Goal: Task Accomplishment & Management: Use online tool/utility

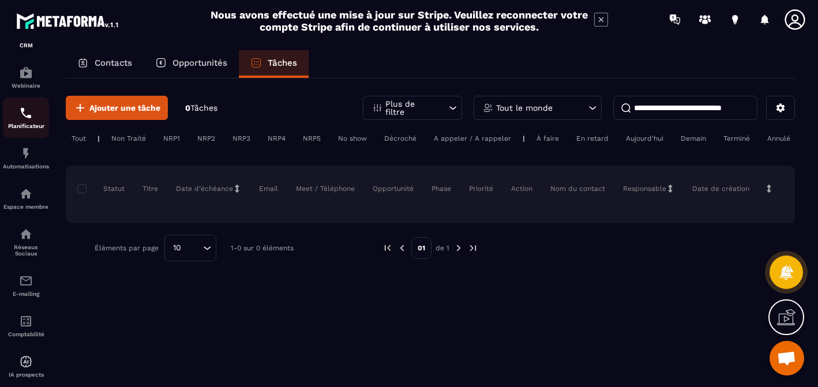
scroll to position [130, 0]
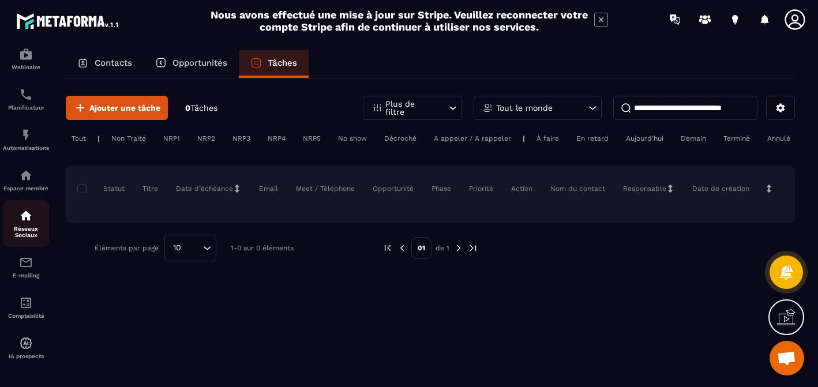
click at [31, 234] on p "Réseaux Sociaux" at bounding box center [26, 232] width 46 height 13
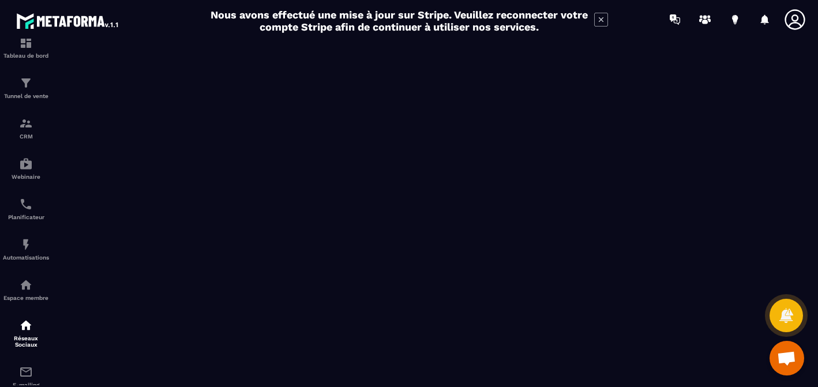
scroll to position [33, 0]
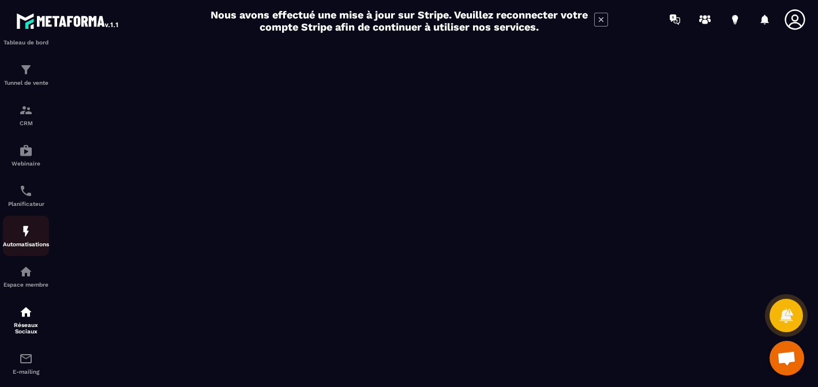
click at [28, 235] on img at bounding box center [26, 231] width 14 height 14
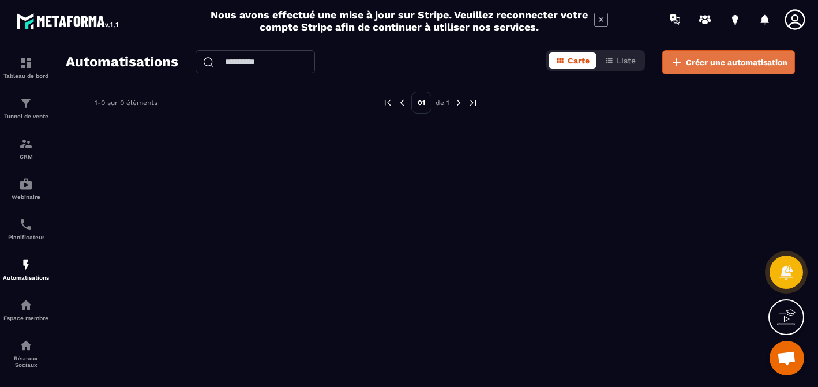
click at [720, 66] on span "Créer une automatisation" at bounding box center [737, 63] width 102 height 12
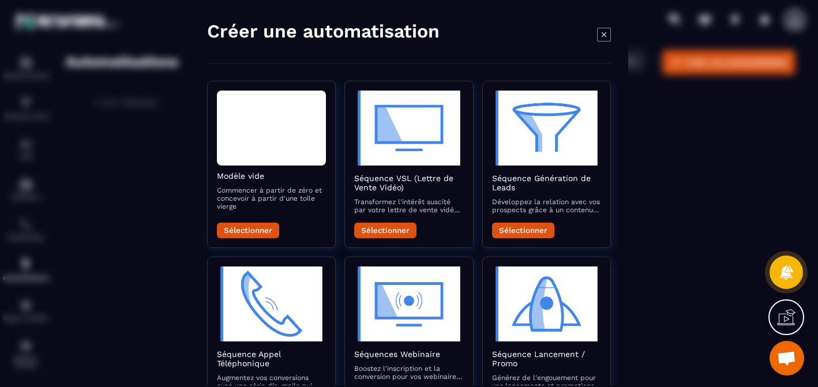
click at [607, 34] on icon "Modal window" at bounding box center [604, 34] width 14 height 14
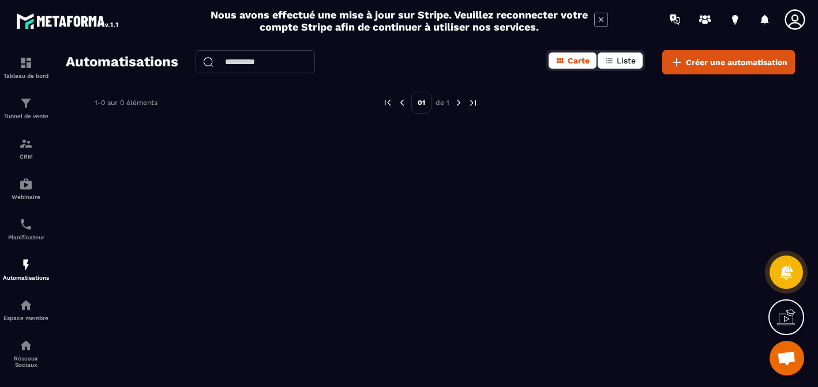
click at [623, 57] on span "Liste" at bounding box center [626, 60] width 19 height 9
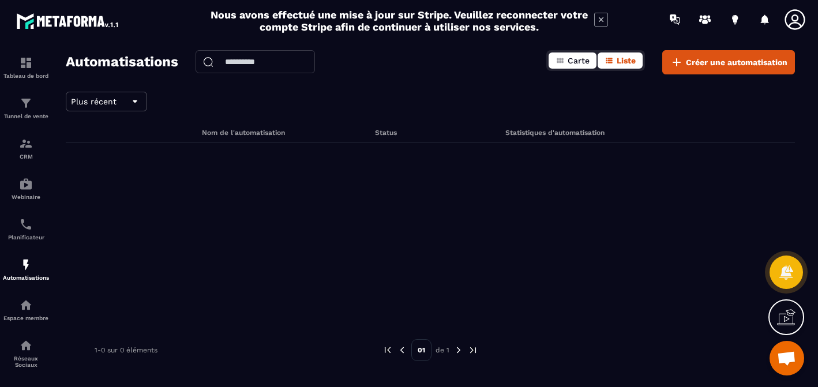
click at [581, 61] on span "Carte" at bounding box center [579, 60] width 22 height 9
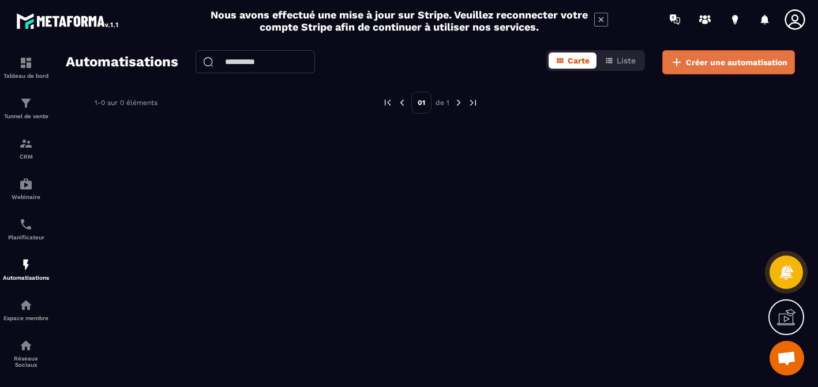
click at [711, 69] on button "Créer une automatisation" at bounding box center [728, 62] width 133 height 24
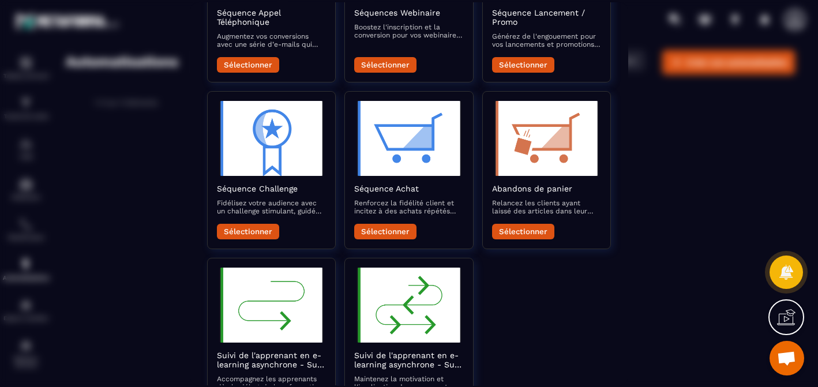
scroll to position [399, 0]
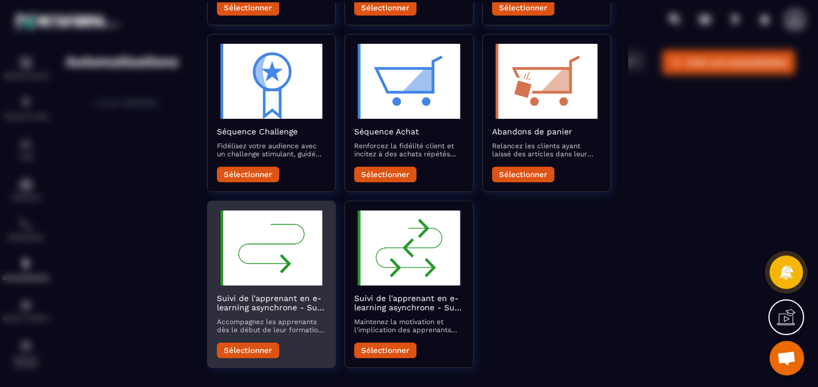
click at [280, 334] on div "Suivi de l'apprenant en e-learning asynchrone - Suivi du démarrage Accompagnez …" at bounding box center [271, 317] width 109 height 46
click at [265, 350] on button "Sélectionner" at bounding box center [248, 351] width 62 height 16
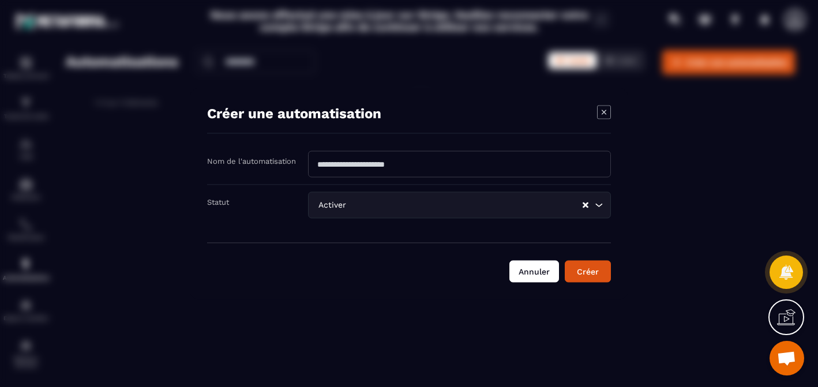
click at [533, 275] on button "Annuler" at bounding box center [535, 271] width 50 height 22
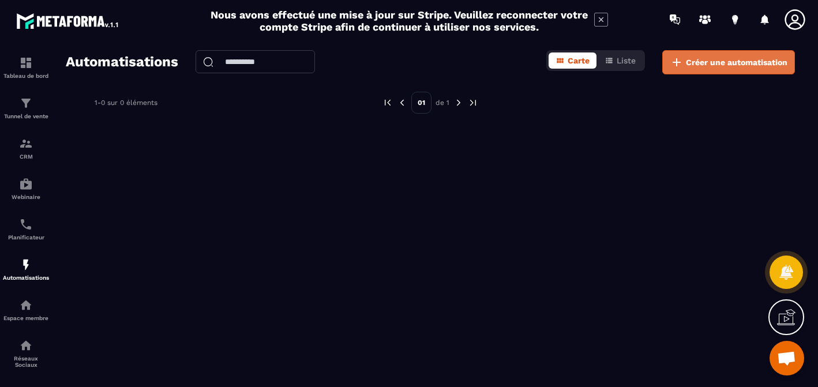
click at [689, 68] on button "Créer une automatisation" at bounding box center [728, 62] width 133 height 24
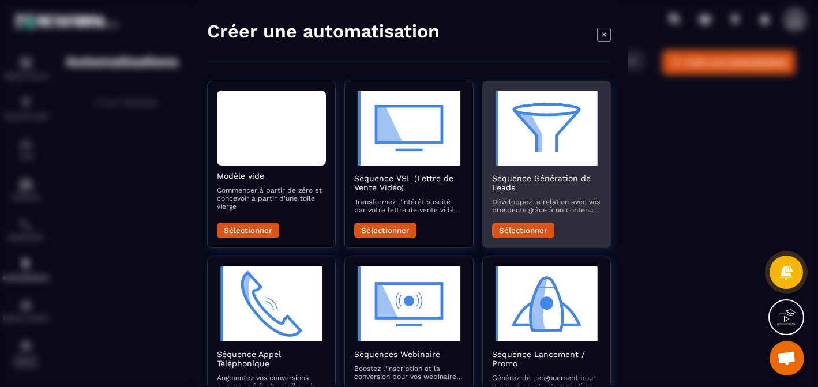
click at [522, 230] on button "Sélectionner" at bounding box center [523, 231] width 62 height 16
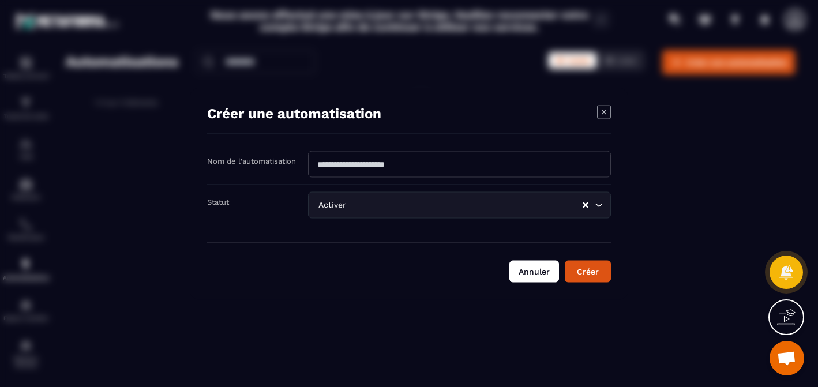
click at [516, 266] on button "Annuler" at bounding box center [535, 271] width 50 height 22
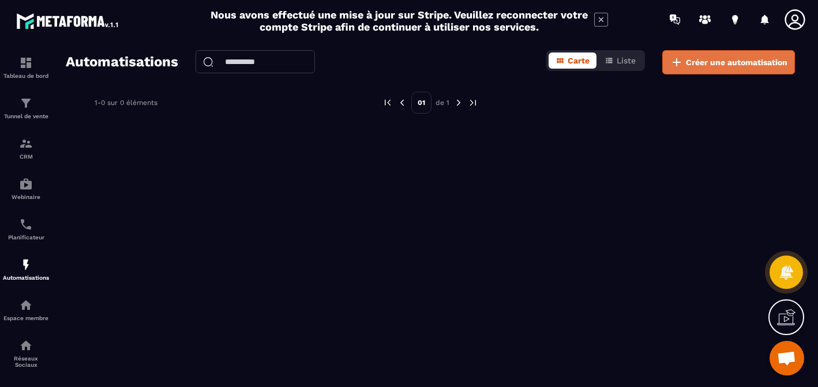
click at [685, 63] on button "Créer une automatisation" at bounding box center [728, 62] width 133 height 24
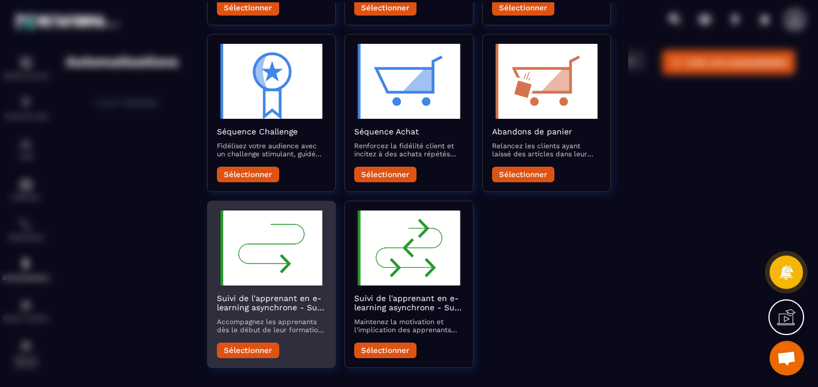
click at [259, 346] on button "Sélectionner" at bounding box center [248, 351] width 62 height 16
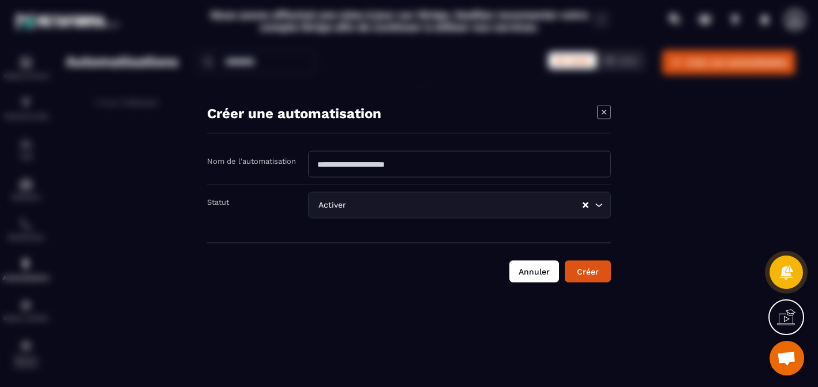
click at [532, 267] on button "Annuler" at bounding box center [535, 271] width 50 height 22
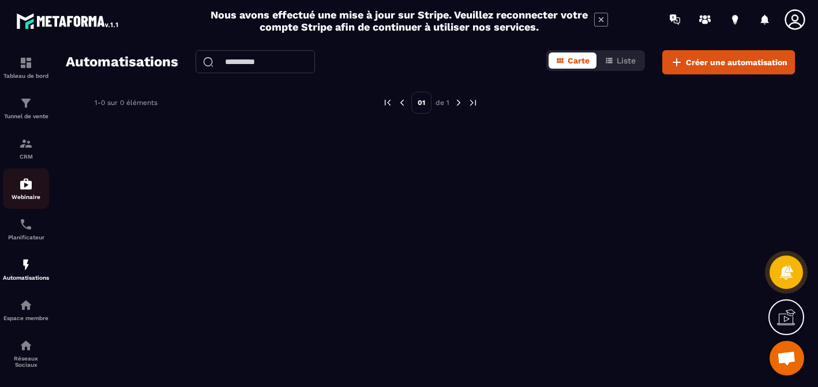
click at [30, 198] on p "Webinaire" at bounding box center [26, 197] width 46 height 6
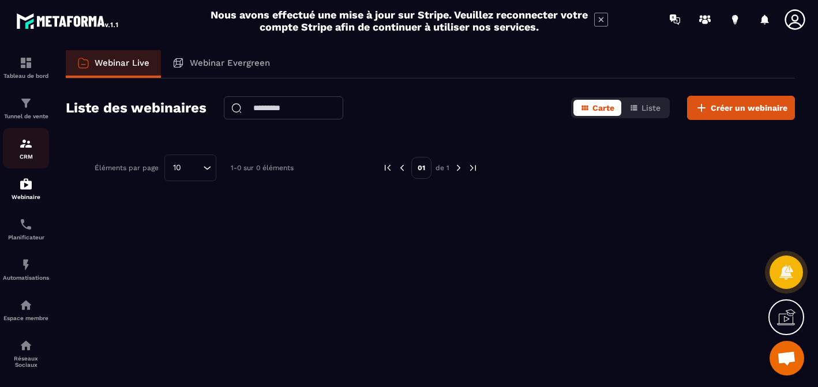
click at [28, 159] on p "CRM" at bounding box center [26, 157] width 46 height 6
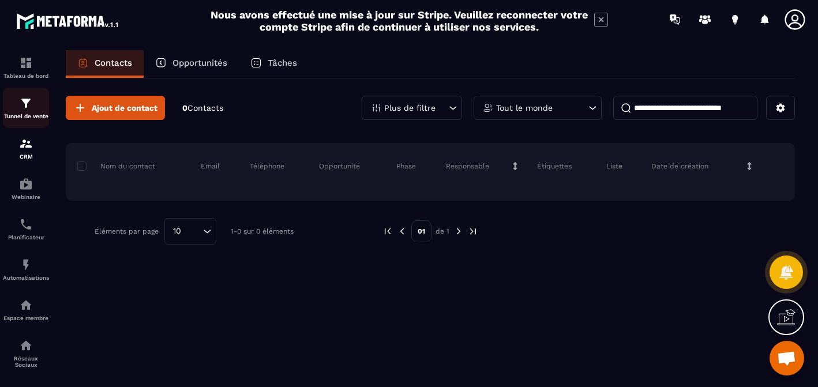
click at [32, 122] on link "Tunnel de vente" at bounding box center [26, 108] width 46 height 40
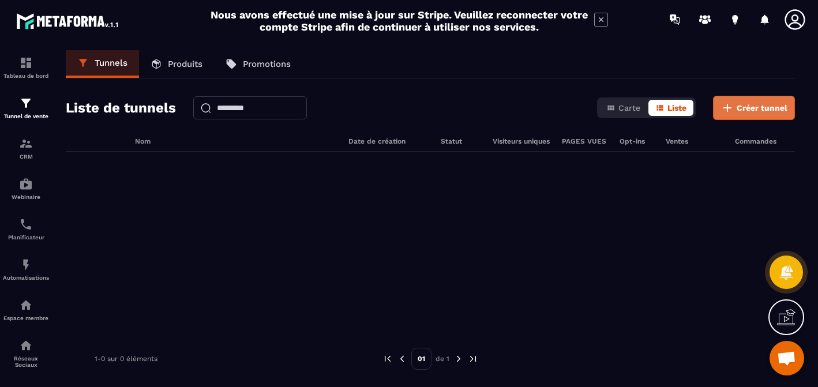
click at [761, 114] on button "Créer tunnel" at bounding box center [754, 108] width 82 height 24
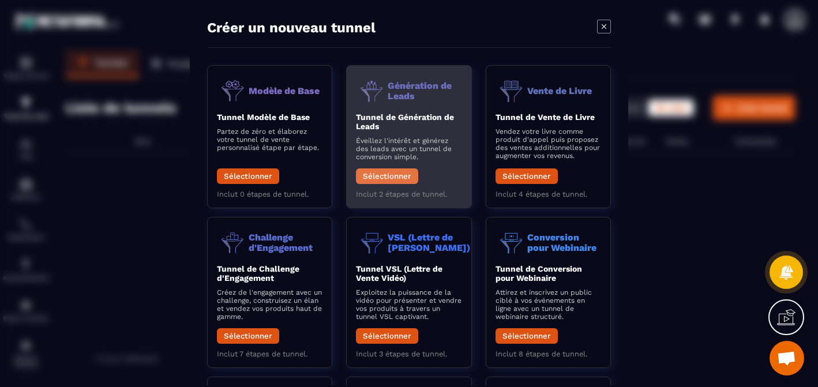
click at [395, 175] on button "Sélectionner" at bounding box center [387, 177] width 62 height 16
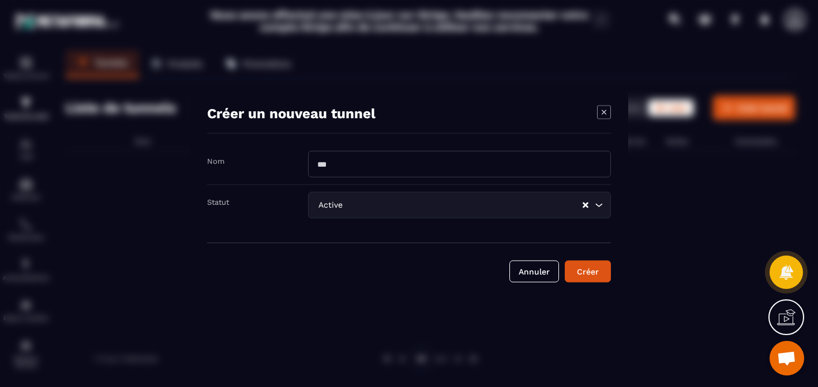
click at [396, 166] on input "Modal window" at bounding box center [459, 164] width 303 height 27
type input "***"
click at [518, 275] on button "Annuler" at bounding box center [535, 271] width 50 height 22
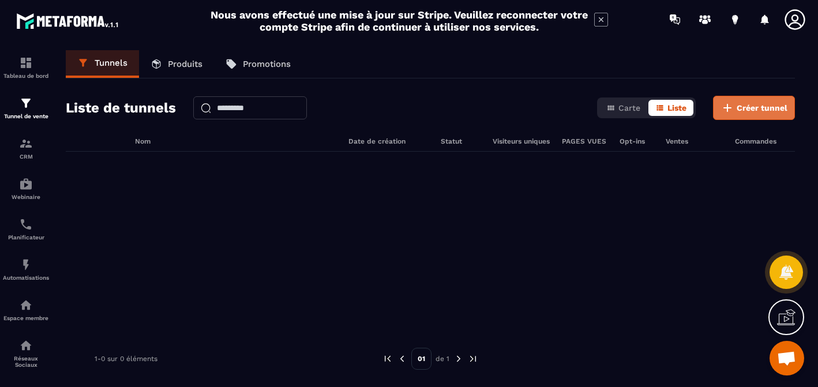
click at [746, 108] on span "Créer tunnel" at bounding box center [762, 108] width 51 height 12
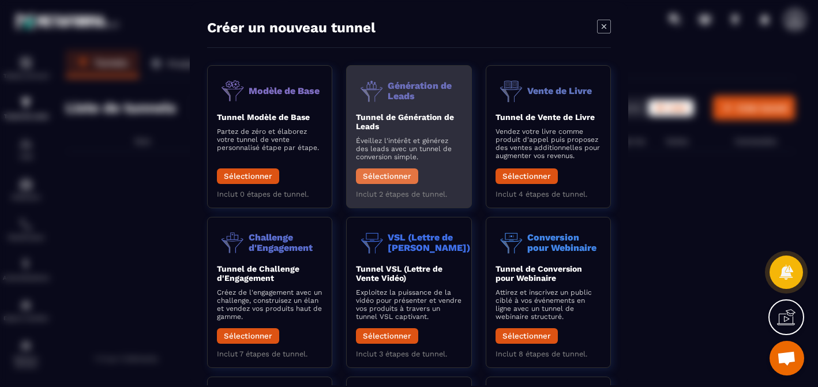
click at [398, 176] on button "Sélectionner" at bounding box center [387, 177] width 62 height 16
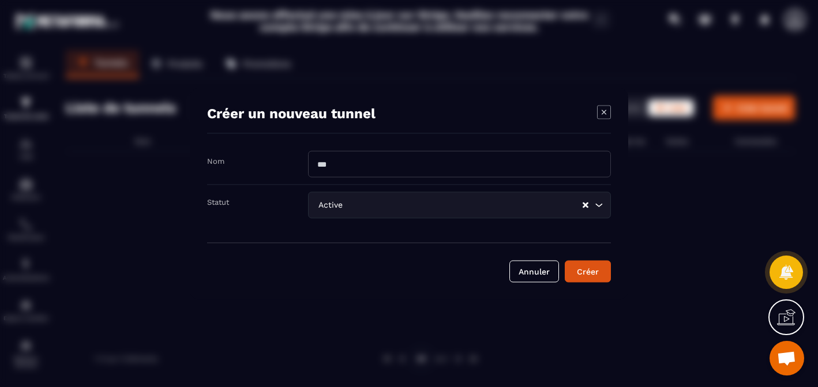
click at [362, 164] on input "Modal window" at bounding box center [459, 164] width 303 height 27
type input "**********"
click at [589, 310] on div "Modal window" at bounding box center [409, 193] width 818 height 387
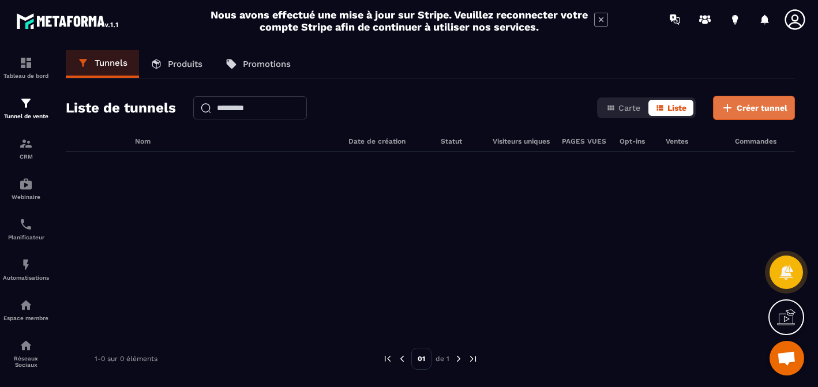
click at [746, 111] on span "Créer tunnel" at bounding box center [762, 108] width 51 height 12
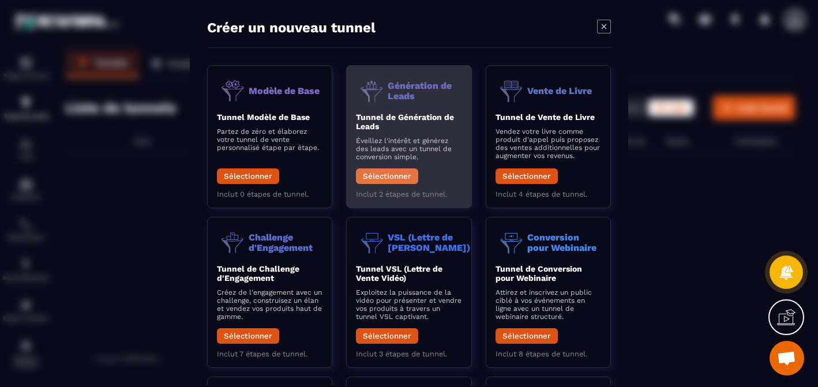
click at [383, 174] on button "Sélectionner" at bounding box center [387, 177] width 62 height 16
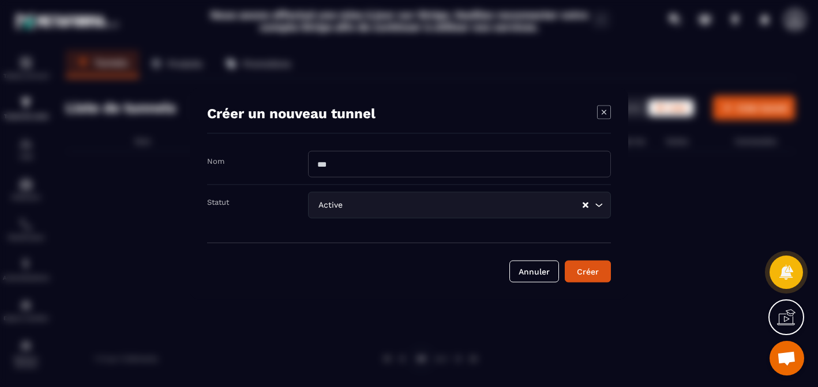
click at [372, 160] on input "Modal window" at bounding box center [459, 164] width 303 height 27
type input "**********"
click at [585, 276] on div "Créer" at bounding box center [587, 271] width 31 height 12
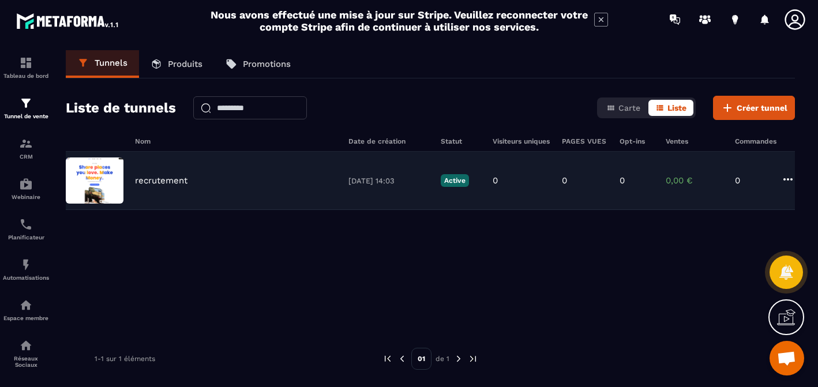
click at [149, 180] on p "recrutement" at bounding box center [161, 180] width 53 height 10
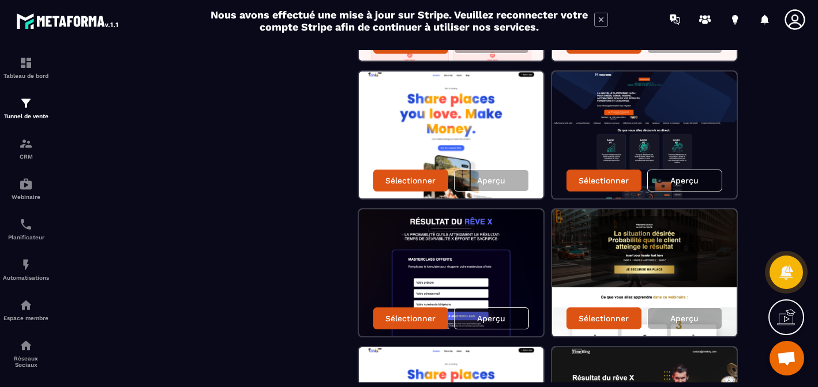
scroll to position [432, 0]
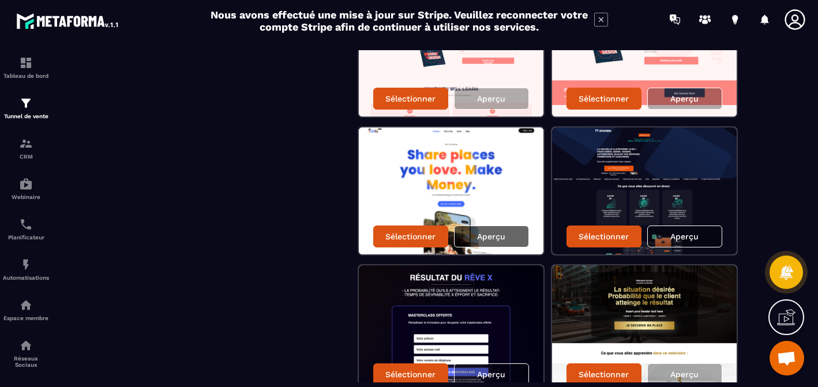
click at [482, 241] on div "Aperçu" at bounding box center [491, 237] width 75 height 22
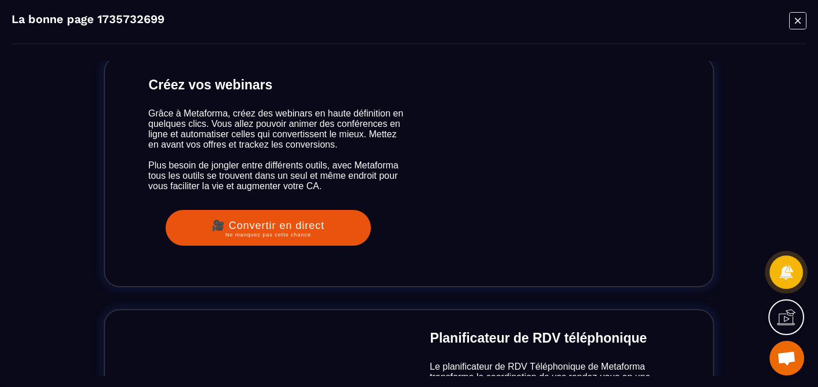
scroll to position [1562, 0]
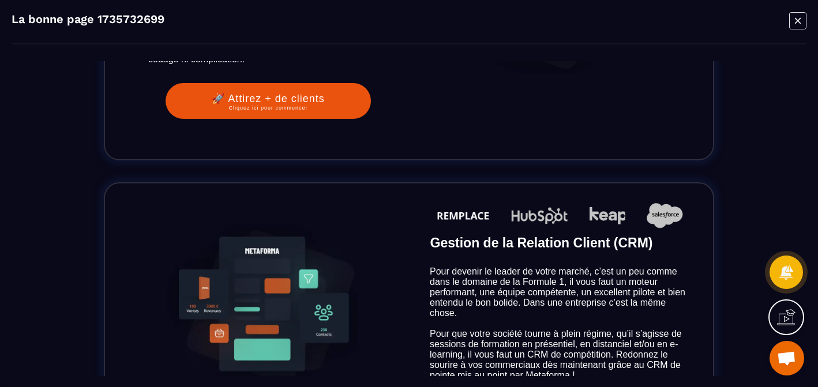
click at [795, 23] on icon "Modal window" at bounding box center [797, 21] width 17 height 18
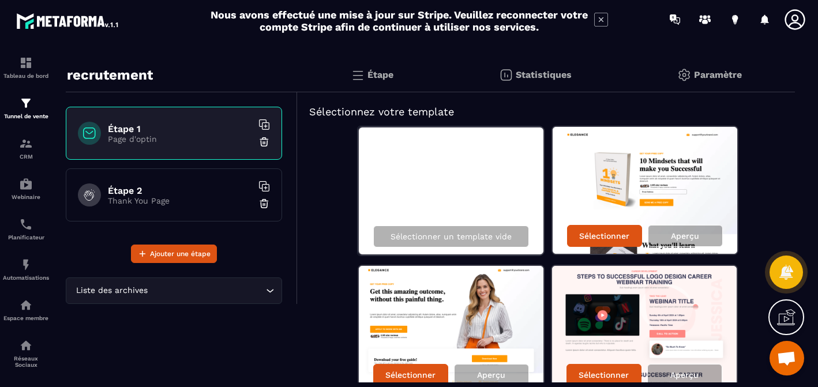
scroll to position [0, 0]
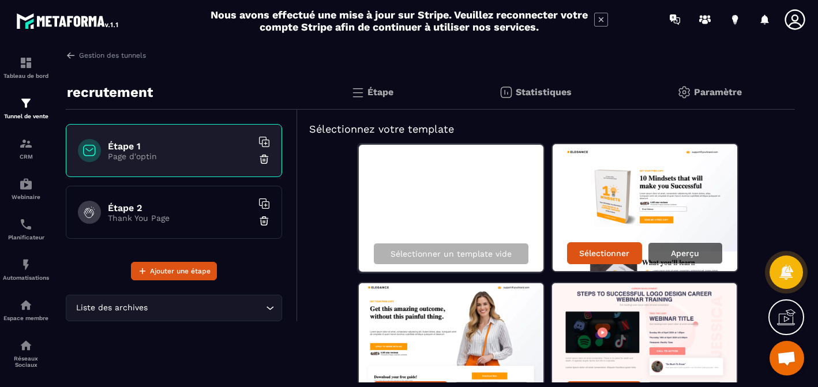
click at [702, 258] on div "Aperçu" at bounding box center [685, 253] width 75 height 22
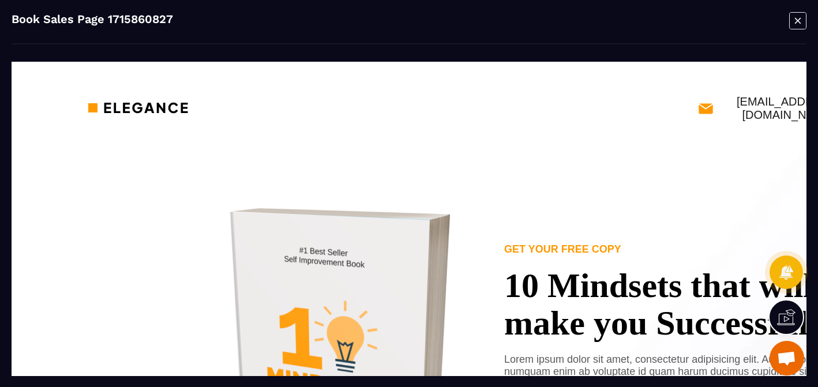
click at [793, 21] on icon "Modal window" at bounding box center [797, 21] width 17 height 18
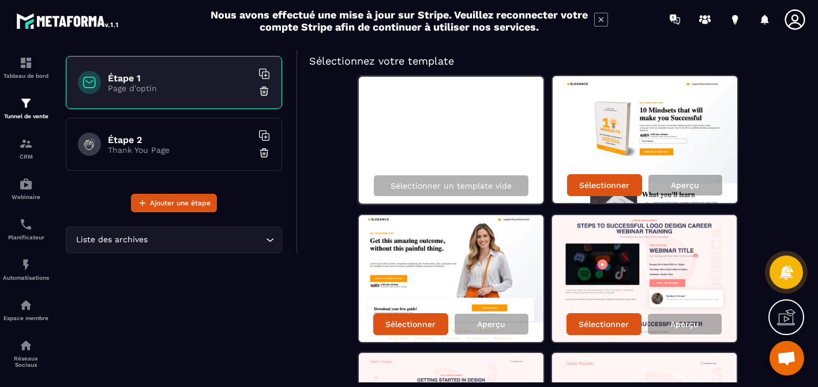
scroll to position [76, 0]
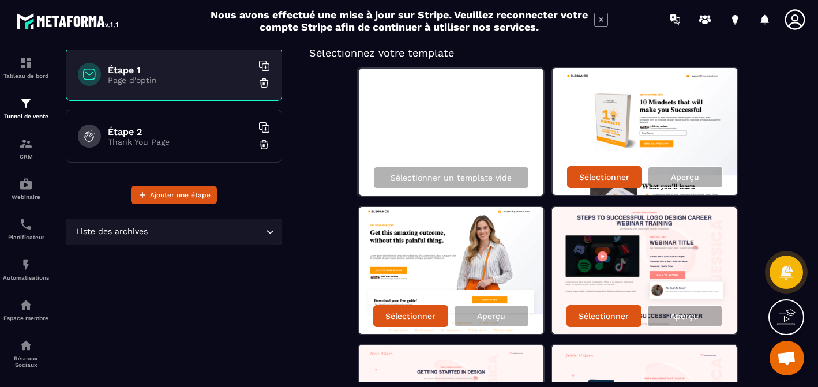
click at [258, 233] on input "Search for option" at bounding box center [206, 232] width 113 height 13
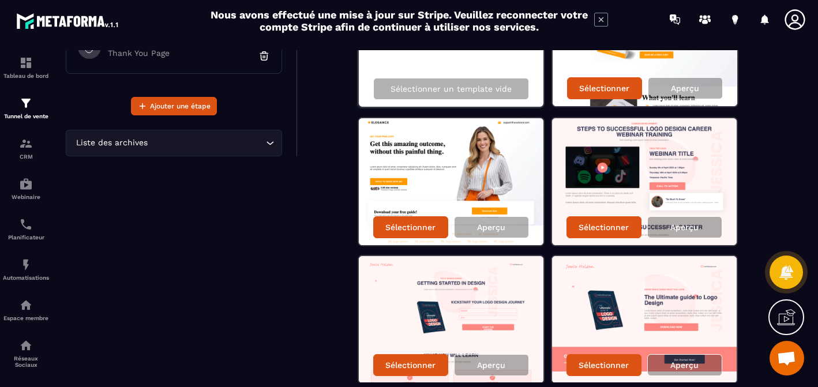
click at [690, 179] on img at bounding box center [644, 181] width 185 height 127
click at [677, 230] on p "Aperçu" at bounding box center [685, 227] width 28 height 9
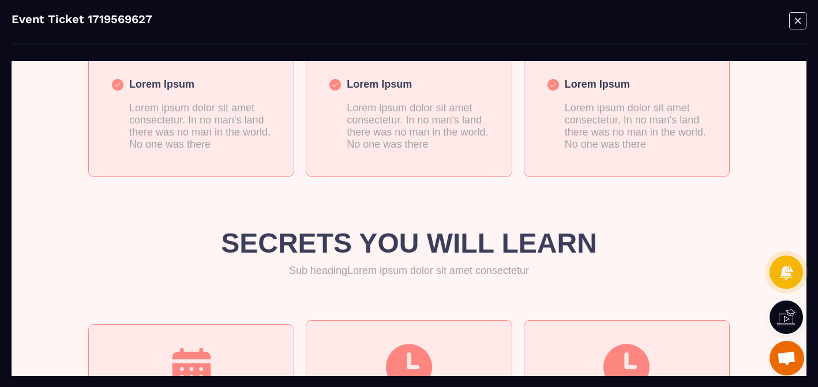
scroll to position [224, 0]
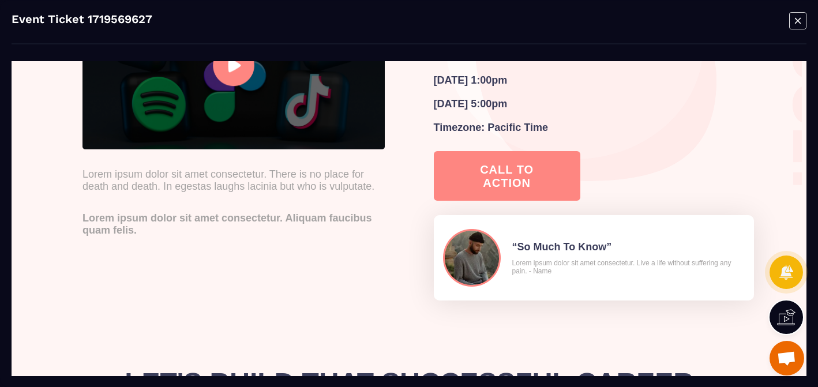
click at [793, 23] on icon "Modal window" at bounding box center [797, 21] width 17 height 18
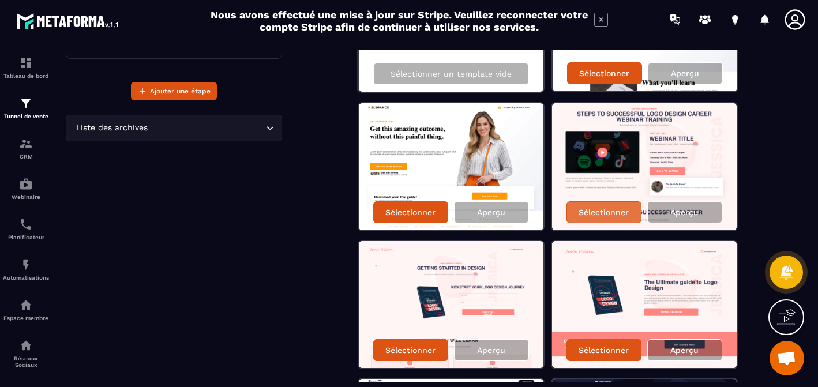
click at [603, 213] on p "Sélectionner" at bounding box center [604, 212] width 50 height 9
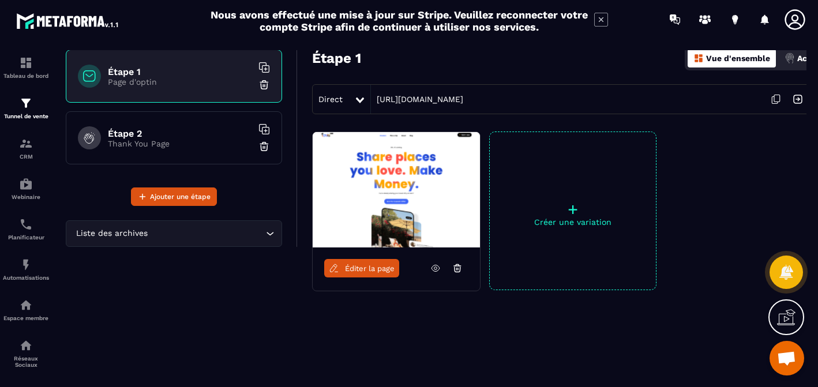
click at [365, 274] on link "Éditer la page" at bounding box center [361, 268] width 75 height 18
